Goal: Information Seeking & Learning: Learn about a topic

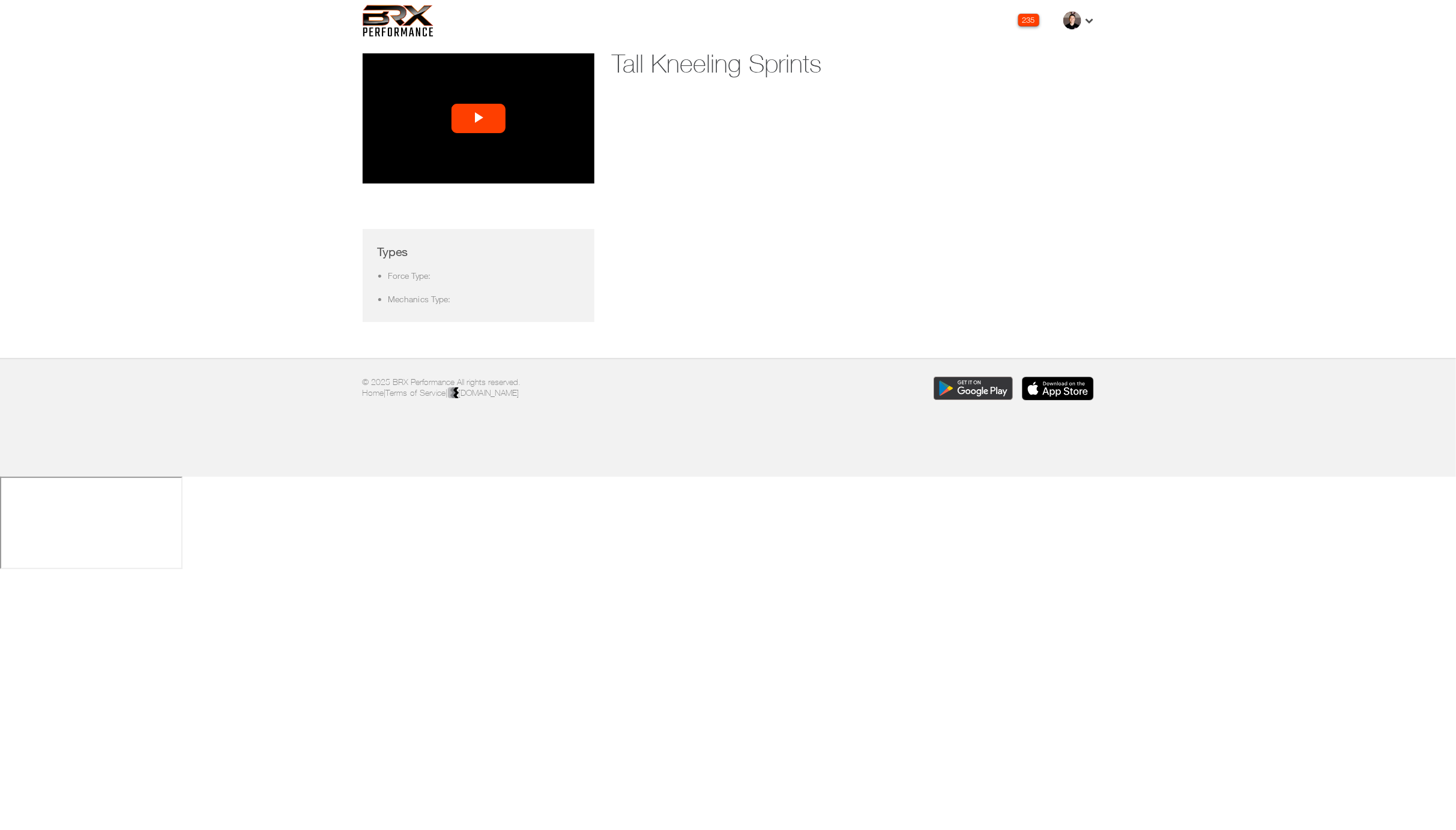
click at [479, 119] on span "Video Player" at bounding box center [479, 119] width 0 height 0
click at [436, 170] on div "Loaded : 99.97% 0:12 0:01" at bounding box center [466, 174] width 110 height 18
click at [424, 172] on div "Loaded : 99.97% 0:04 0:13" at bounding box center [466, 174] width 110 height 18
click at [422, 173] on div "0:05" at bounding box center [421, 174] width 9 height 3
click at [450, 173] on div "0:20" at bounding box center [450, 174] width 1 height 3
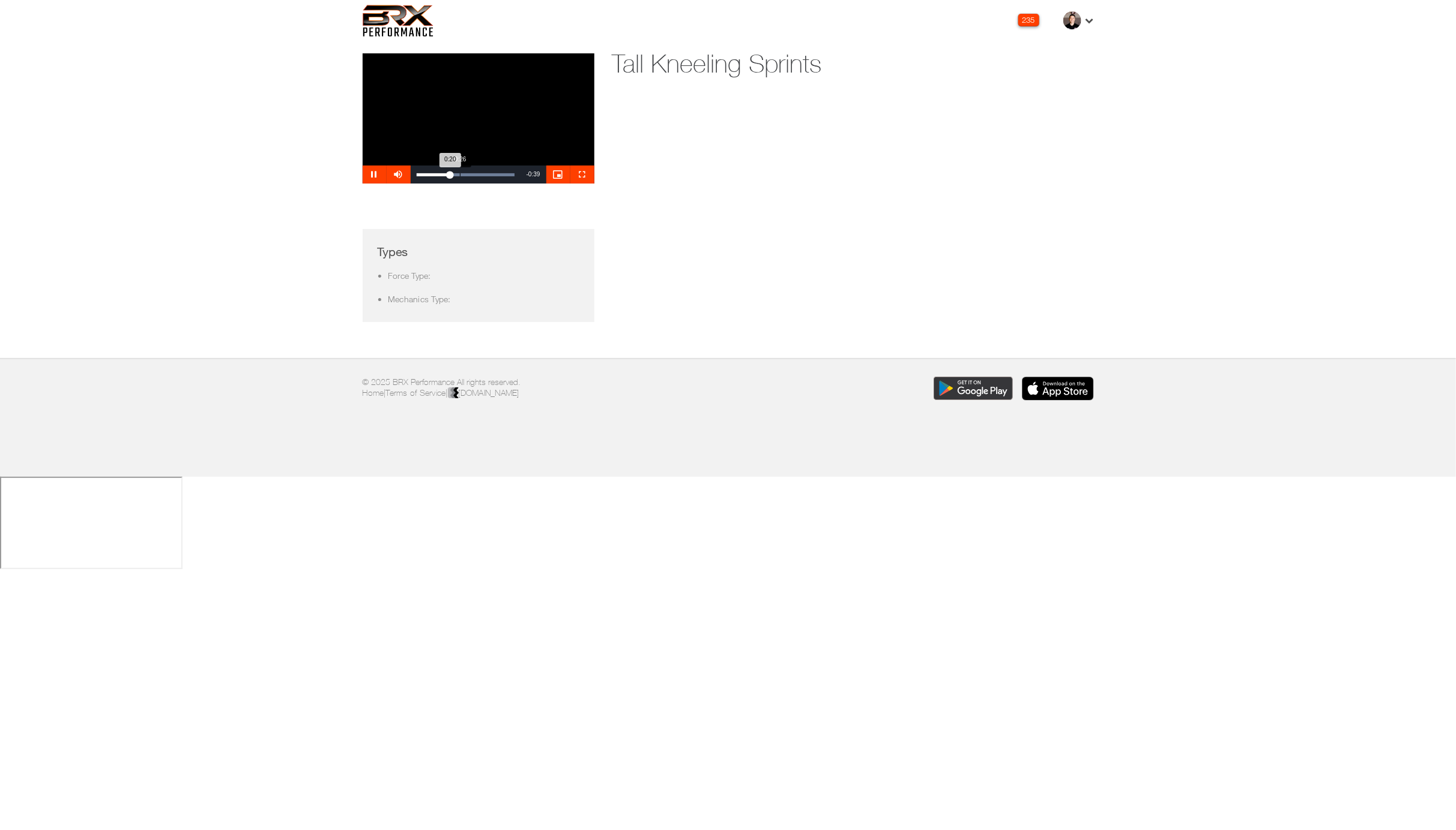
click at [460, 173] on div "0:26" at bounding box center [460, 174] width 1 height 3
click at [436, 174] on div "Loaded : 99.97% 0:12 0:26" at bounding box center [465, 174] width 98 height 3
click at [476, 176] on div "Loaded : 99.97% 0:36 0:30" at bounding box center [466, 174] width 110 height 18
click at [501, 171] on div "Loaded : 99.97% 0:51 0:51" at bounding box center [466, 174] width 110 height 18
click at [521, 171] on div "Remaining Time - 0:07" at bounding box center [533, 174] width 26 height 18
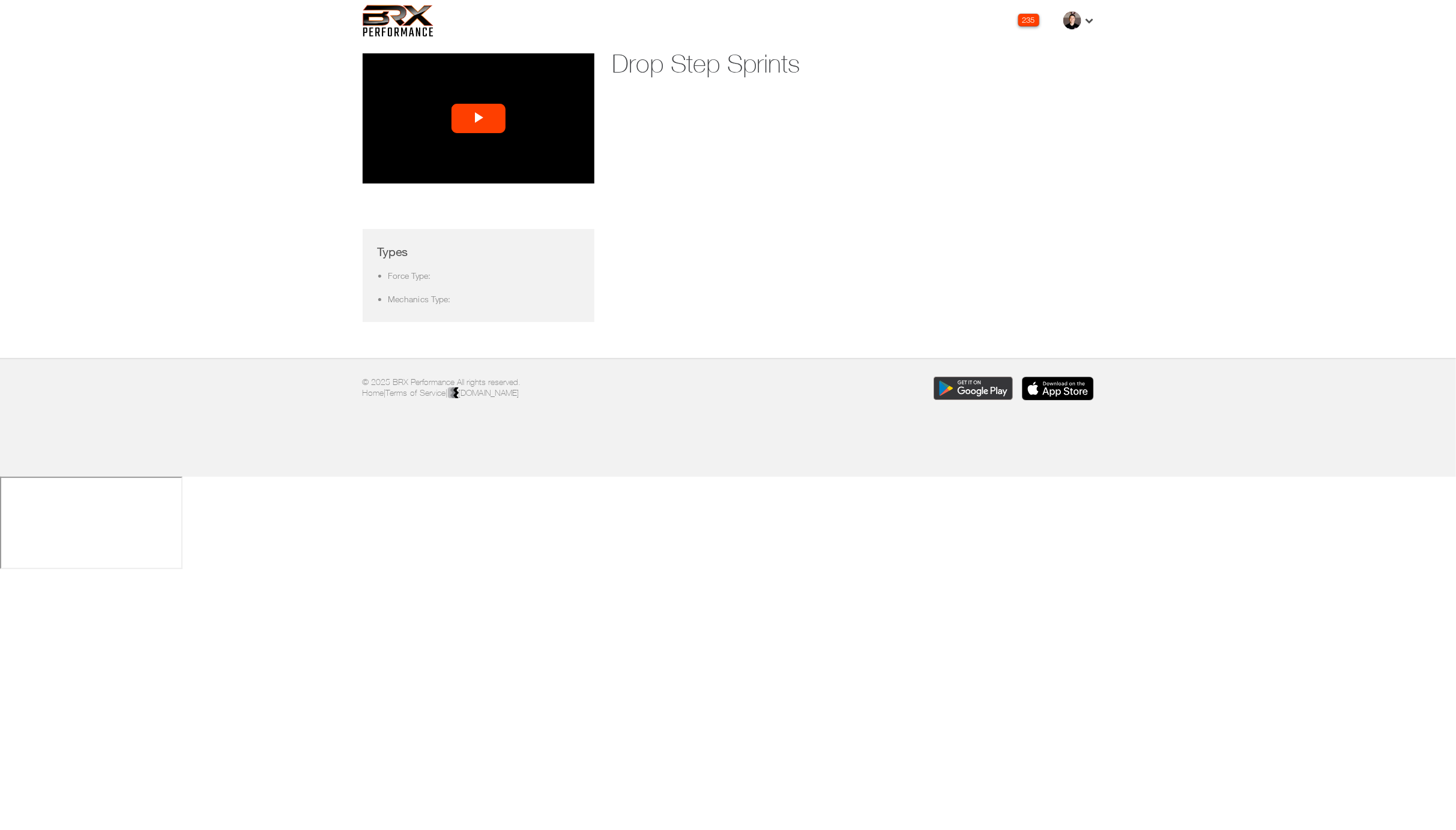
click at [479, 119] on span "Video Player" at bounding box center [479, 119] width 0 height 0
click at [436, 173] on div "Loaded : 49.15% 0:07 0:00" at bounding box center [465, 174] width 98 height 3
click at [453, 175] on div "Loaded : 98.31% 0:22 0:12" at bounding box center [465, 174] width 98 height 3
click at [478, 174] on div "Loaded : 100.00% 0:31 0:23" at bounding box center [465, 174] width 98 height 3
click at [477, 170] on div "Loaded : 100.00% 0:37 0:45" at bounding box center [466, 174] width 110 height 18
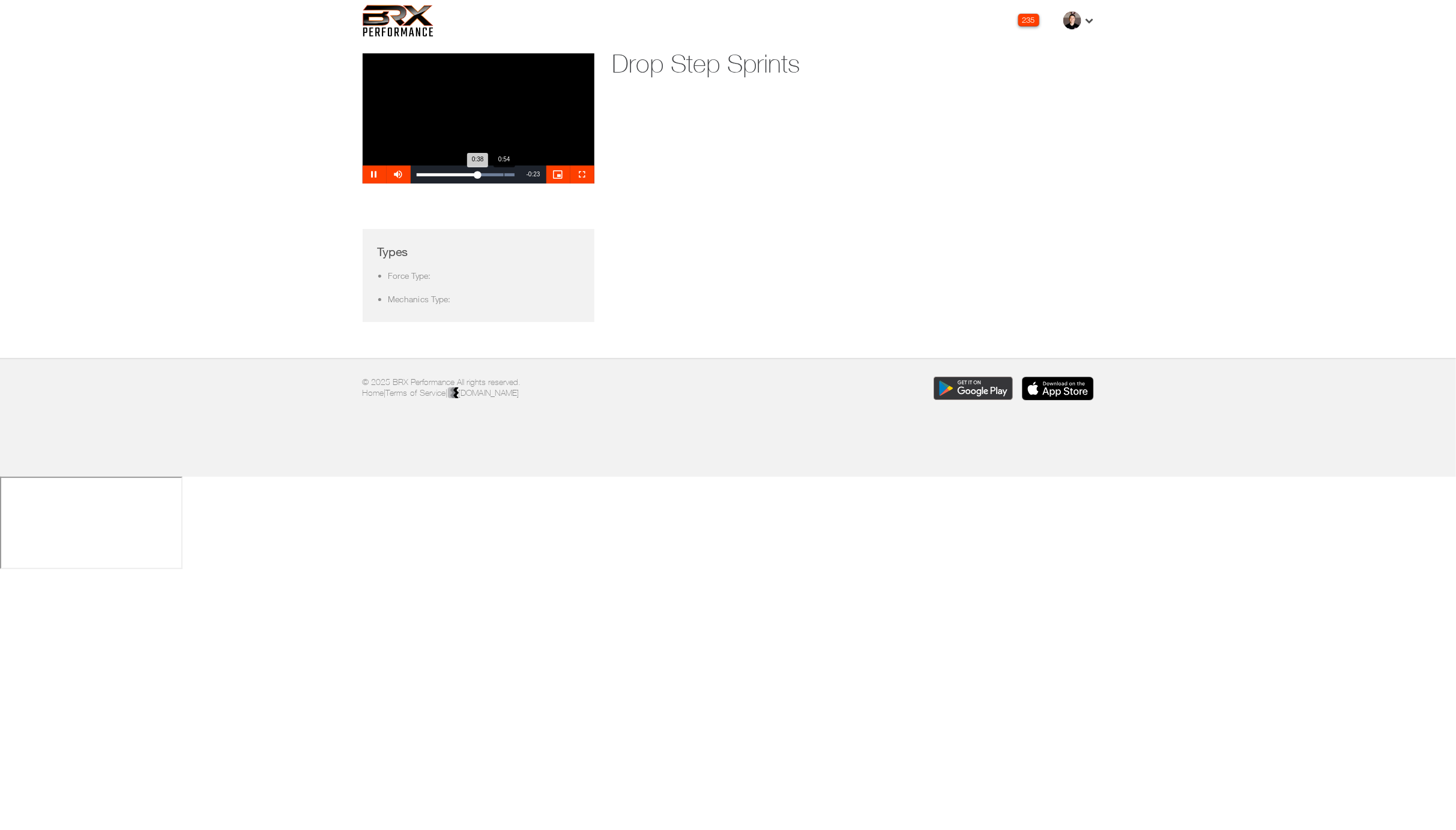
click at [505, 174] on div "Loaded : 100.00% 0:54 0:38" at bounding box center [465, 174] width 98 height 3
click at [474, 172] on div "Loaded : 100.00% 0:36 0:36" at bounding box center [466, 174] width 110 height 18
click at [449, 136] on video "Video Player" at bounding box center [479, 118] width 232 height 130
click at [438, 170] on div "Loaded : 100.00% 0:17 0:02" at bounding box center [466, 174] width 110 height 18
click at [461, 172] on div "Loaded : 100.00% 0:35 0:17" at bounding box center [466, 174] width 110 height 18
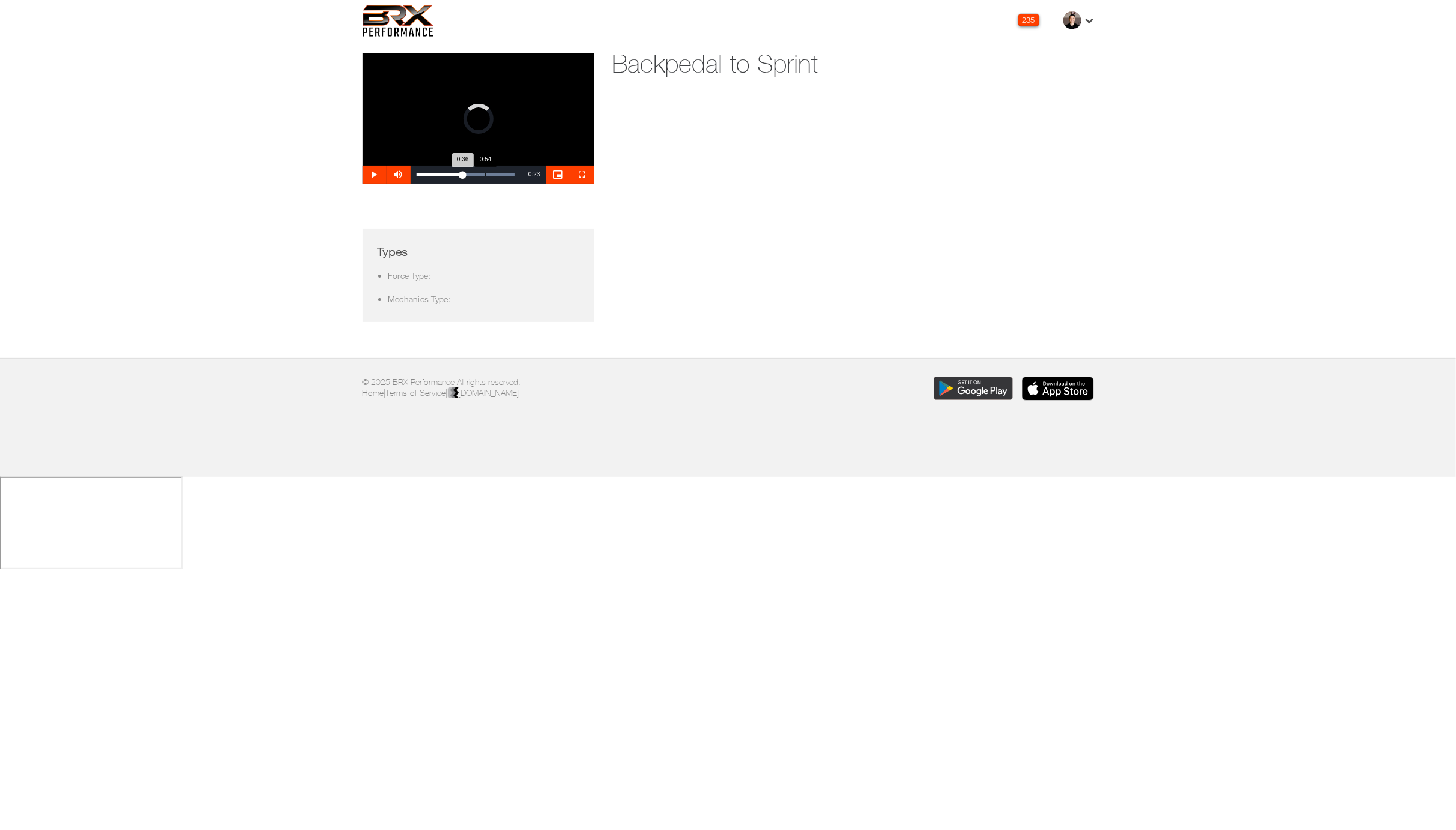
click at [484, 172] on div "Loaded : 100.00% 0:54 0:36" at bounding box center [466, 174] width 110 height 18
click at [495, 173] on div "Loaded : 100.00% 1:02 0:55" at bounding box center [465, 174] width 98 height 3
click at [465, 174] on div "Loaded : 100.00% 0:38 1:02" at bounding box center [465, 174] width 98 height 3
click at [433, 175] on div "Loaded : 100.00% 0:13 0:13" at bounding box center [465, 174] width 98 height 3
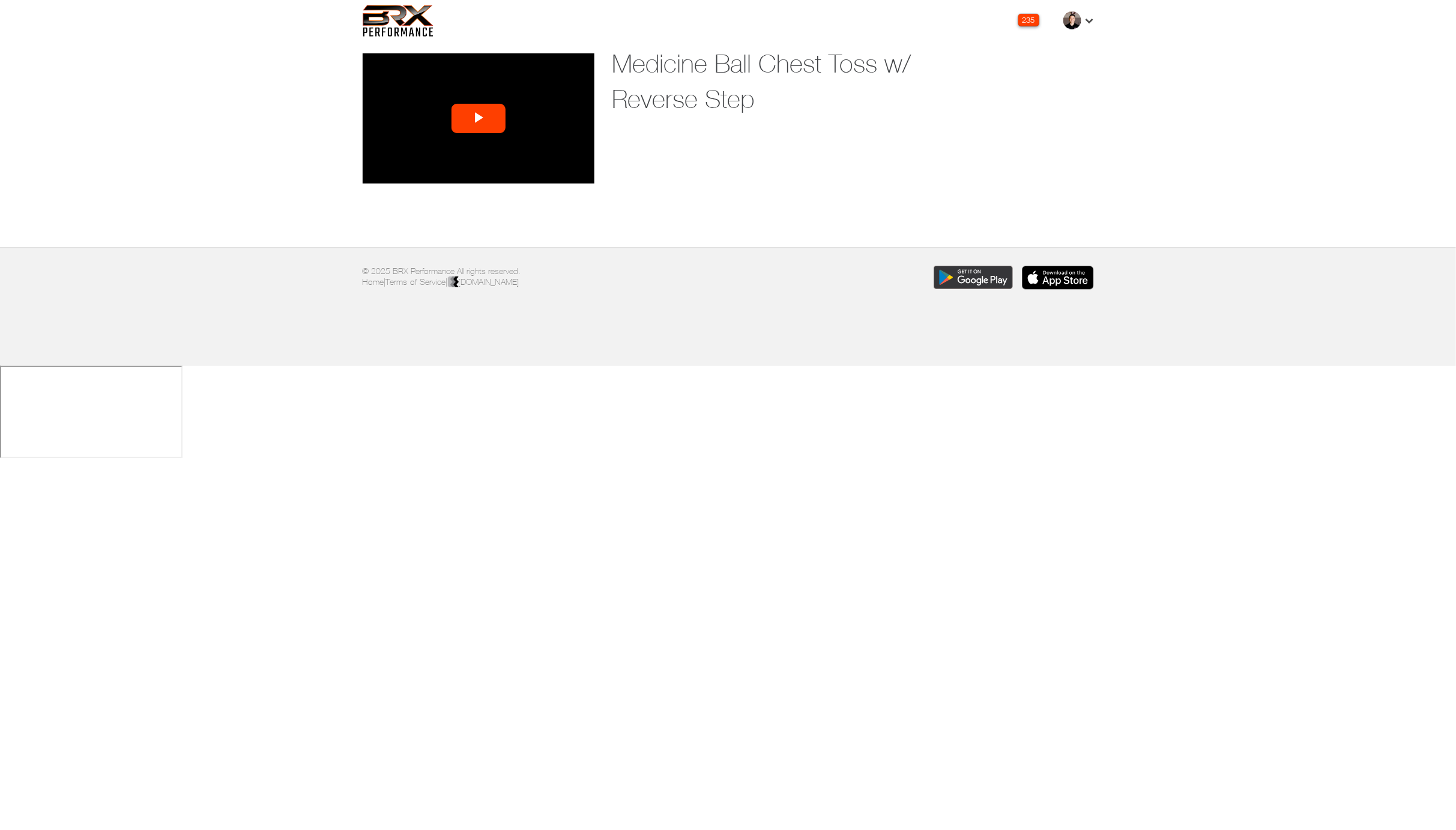
click at [479, 119] on span "Video Player" at bounding box center [479, 119] width 0 height 0
click at [426, 173] on div "Loaded : 46.00% 0:06 0:06" at bounding box center [465, 174] width 98 height 3
click at [440, 173] on div "Loaded : 73.58% 0:13 0:06" at bounding box center [465, 174] width 98 height 3
click at [449, 173] on div "Loaded : 100.00% 0:18 0:18" at bounding box center [465, 174] width 98 height 3
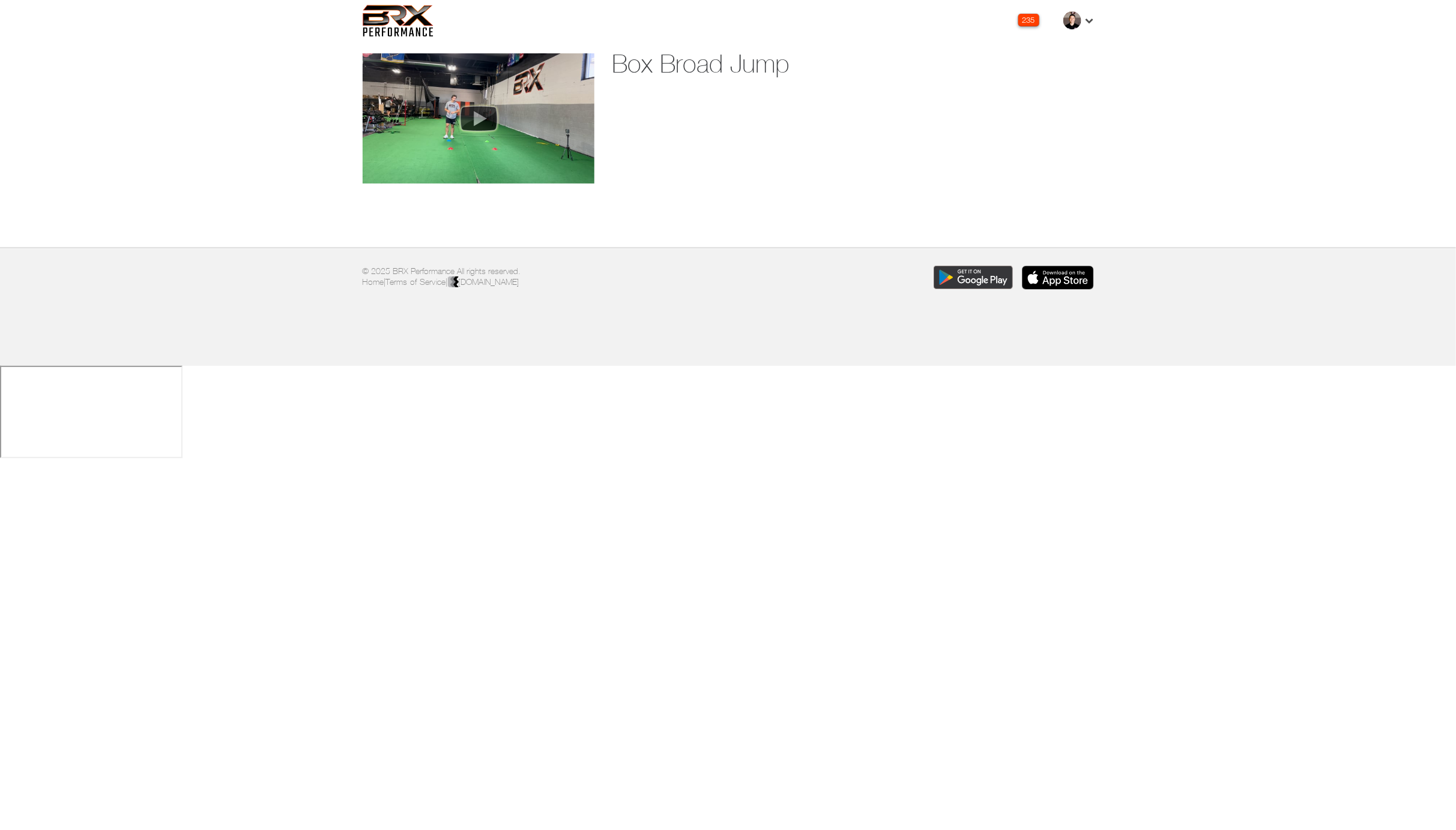
click at [470, 111] on img at bounding box center [479, 118] width 48 height 36
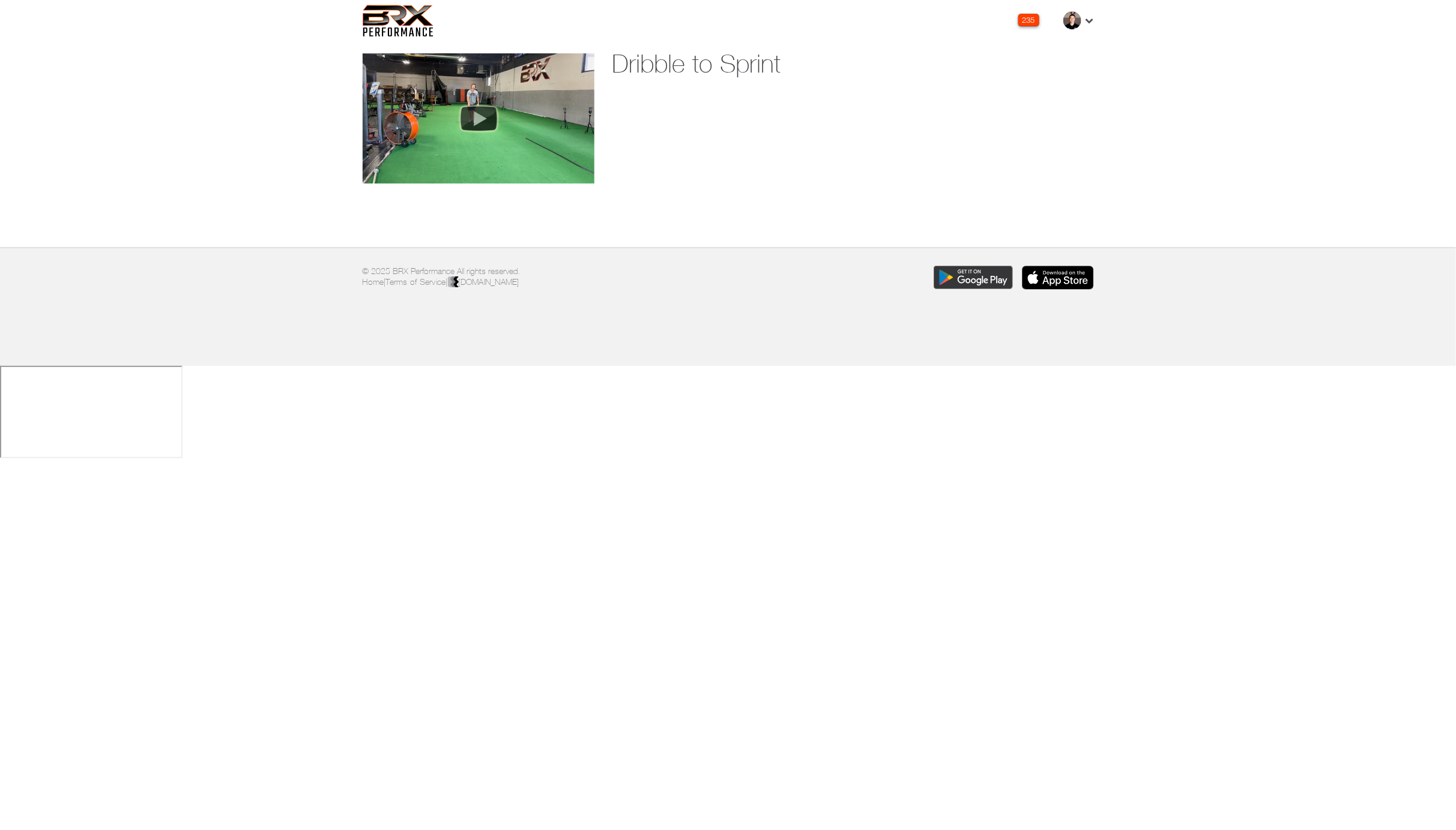
click at [483, 118] on img at bounding box center [479, 118] width 48 height 36
